Goal: Task Accomplishment & Management: Complete application form

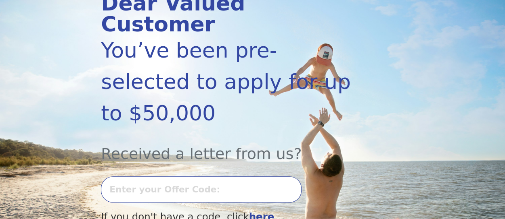
scroll to position [161, 0]
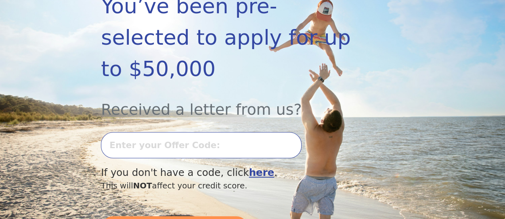
click at [206, 132] on input "text" at bounding box center [201, 145] width 200 height 26
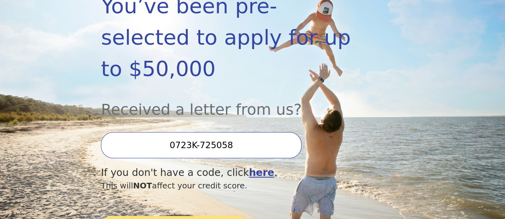
type input "0723K-725058"
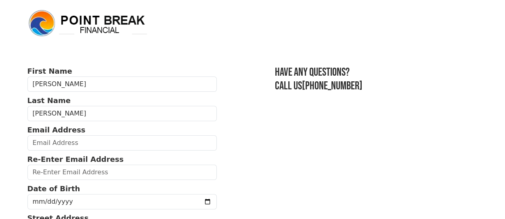
scroll to position [40, 0]
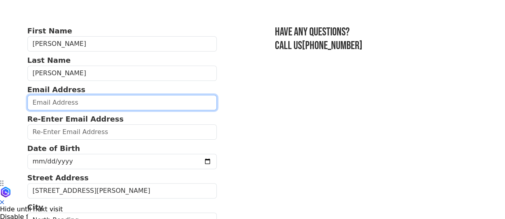
click at [80, 105] on input "email" at bounding box center [122, 102] width 190 height 15
type input "[EMAIL_ADDRESS][DOMAIN_NAME]"
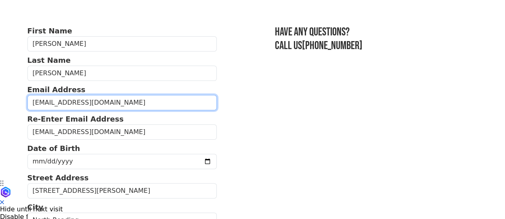
type input "(857) 237-8626"
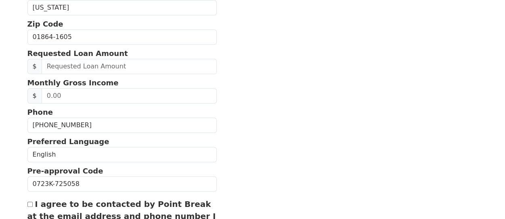
scroll to position [295, 0]
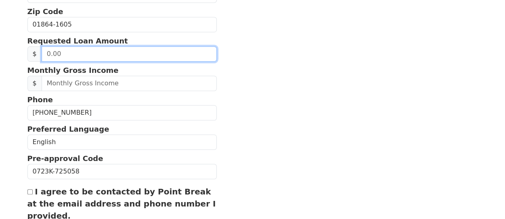
click at [79, 50] on input "text" at bounding box center [129, 53] width 175 height 15
type input "14,000.00"
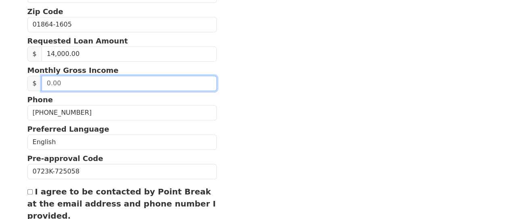
click at [86, 79] on input "text" at bounding box center [129, 83] width 175 height 15
type input "7,500.00"
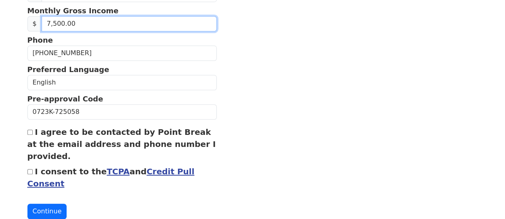
scroll to position [373, 0]
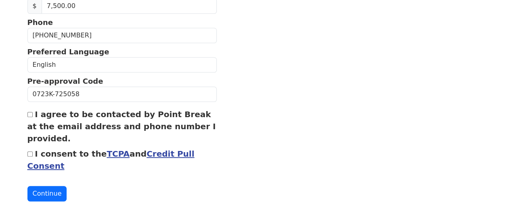
click at [29, 112] on input "I agree to be contacted by Point Break at the email address and phone number I …" at bounding box center [29, 114] width 5 height 5
checkbox input "true"
click at [29, 152] on input "I consent to the TCPA and Credit Pull Consent" at bounding box center [29, 154] width 5 height 5
checkbox input "true"
click at [48, 188] on button "Continue" at bounding box center [47, 193] width 40 height 15
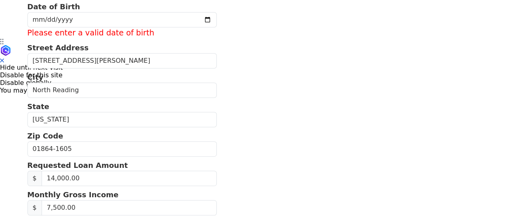
scroll to position [142, 0]
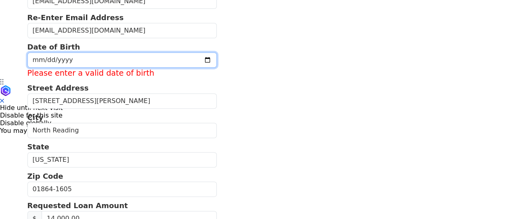
click at [45, 56] on input "date" at bounding box center [122, 59] width 190 height 15
type input "1963-03-17"
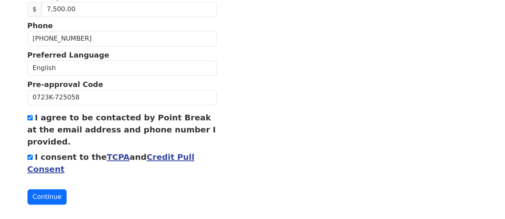
scroll to position [373, 0]
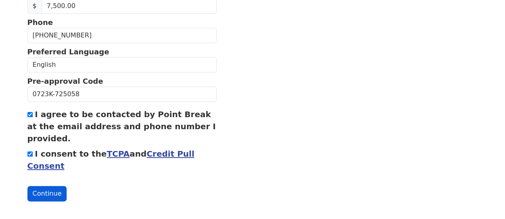
click at [44, 189] on button "Continue" at bounding box center [47, 193] width 40 height 15
